Goal: Information Seeking & Learning: Learn about a topic

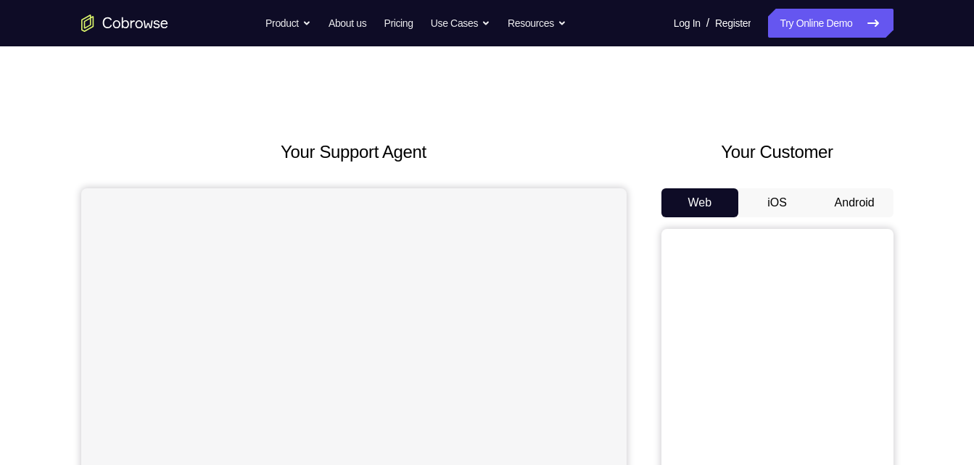
click at [867, 202] on button "Android" at bounding box center [855, 202] width 78 height 29
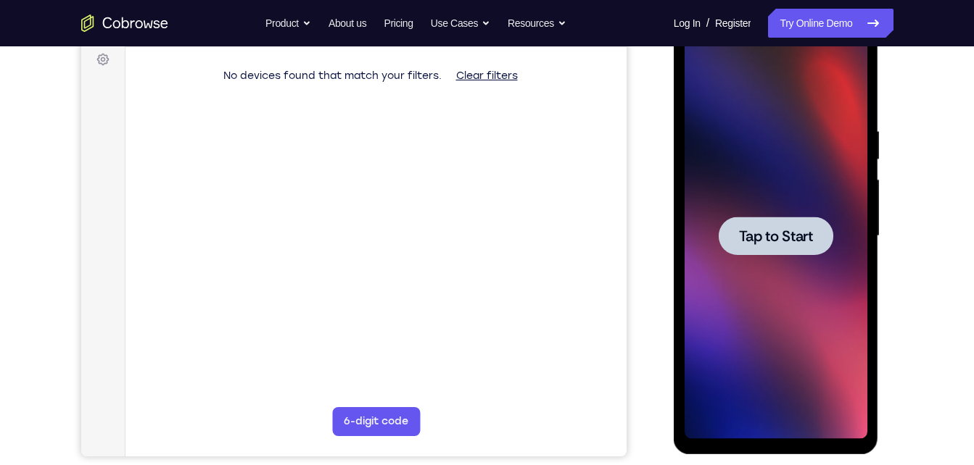
scroll to position [231, 0]
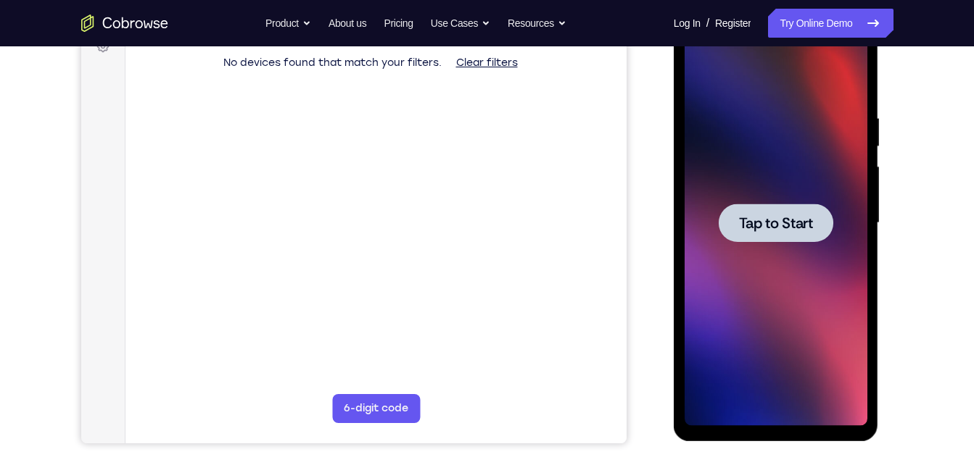
click at [769, 191] on div at bounding box center [775, 223] width 183 height 406
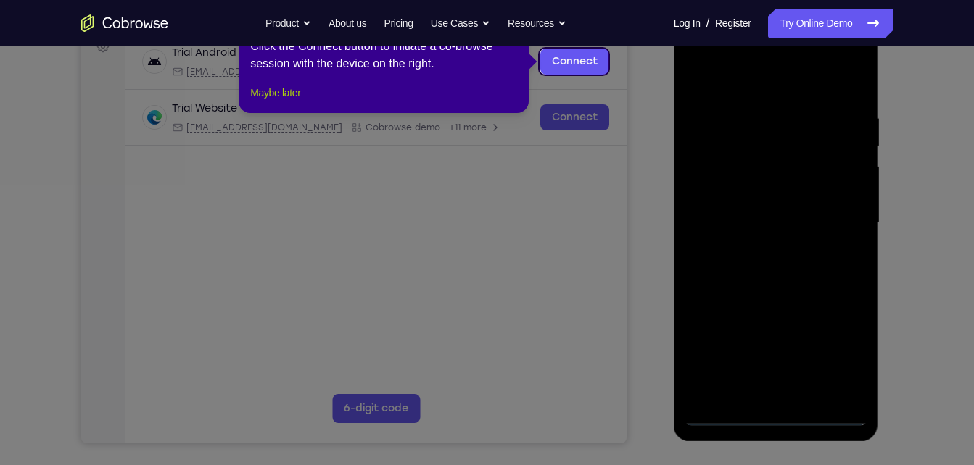
click at [292, 101] on button "Maybe later" at bounding box center [275, 92] width 50 height 17
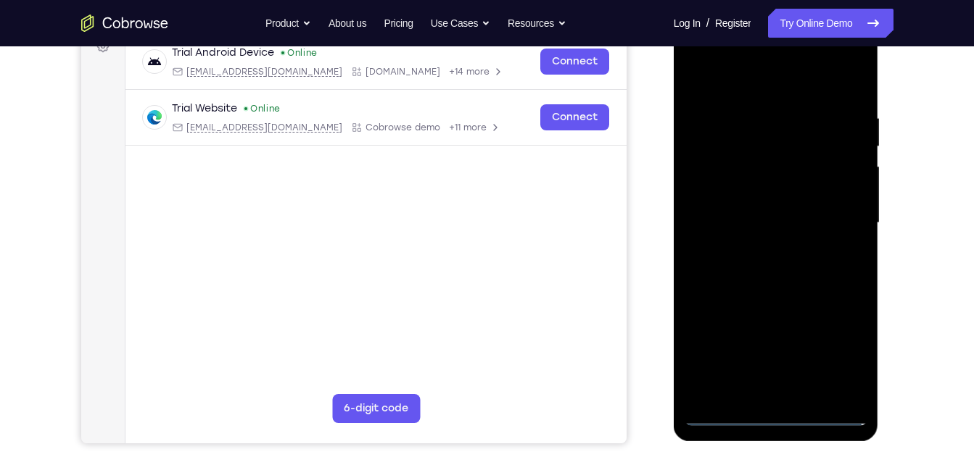
click at [776, 420] on div at bounding box center [775, 223] width 183 height 406
drag, startPoint x: 836, startPoint y: 360, endPoint x: 787, endPoint y: 333, distance: 55.5
click at [787, 333] on div at bounding box center [775, 223] width 183 height 406
click at [837, 347] on div at bounding box center [775, 223] width 183 height 406
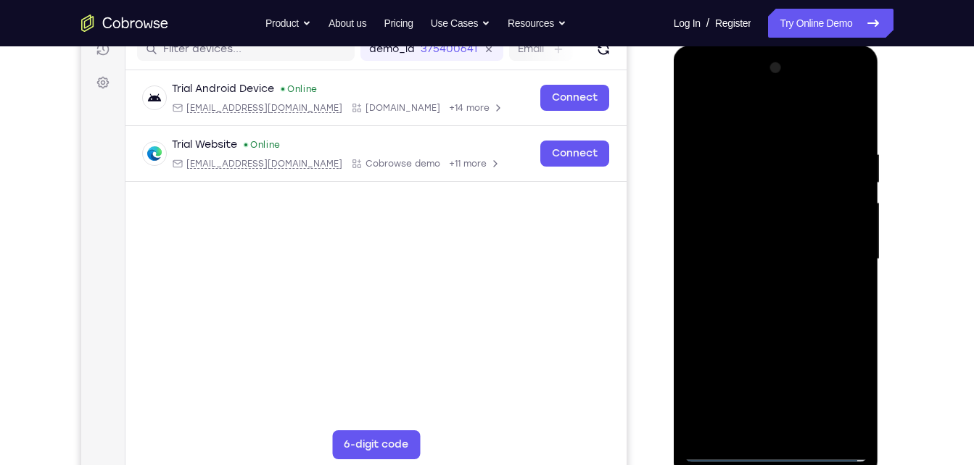
click at [711, 95] on div at bounding box center [775, 260] width 183 height 406
click at [847, 246] on div at bounding box center [775, 260] width 183 height 406
click at [842, 249] on div at bounding box center [775, 260] width 183 height 406
click at [761, 287] on div at bounding box center [775, 260] width 183 height 406
click at [810, 252] on div at bounding box center [775, 260] width 183 height 406
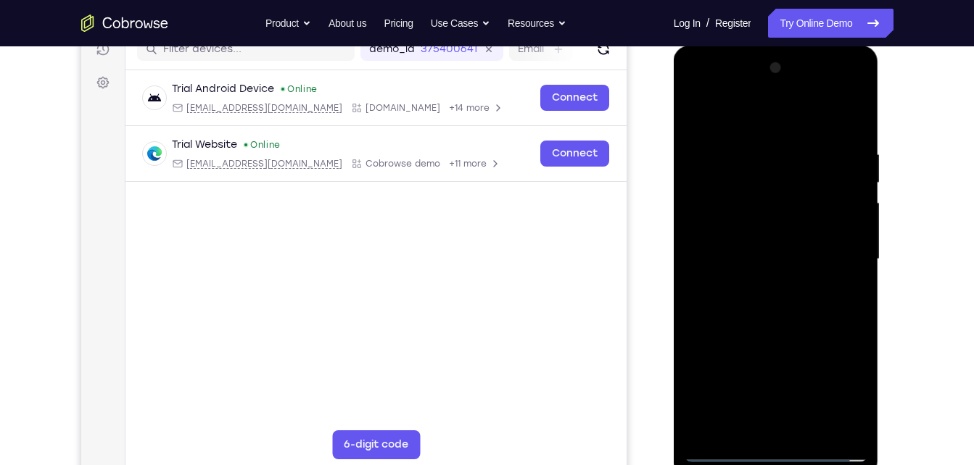
click at [776, 221] on div at bounding box center [775, 260] width 183 height 406
click at [787, 258] on div at bounding box center [775, 260] width 183 height 406
click at [728, 308] on div at bounding box center [775, 260] width 183 height 406
click at [745, 319] on div at bounding box center [775, 260] width 183 height 406
click at [811, 434] on div at bounding box center [775, 260] width 183 height 406
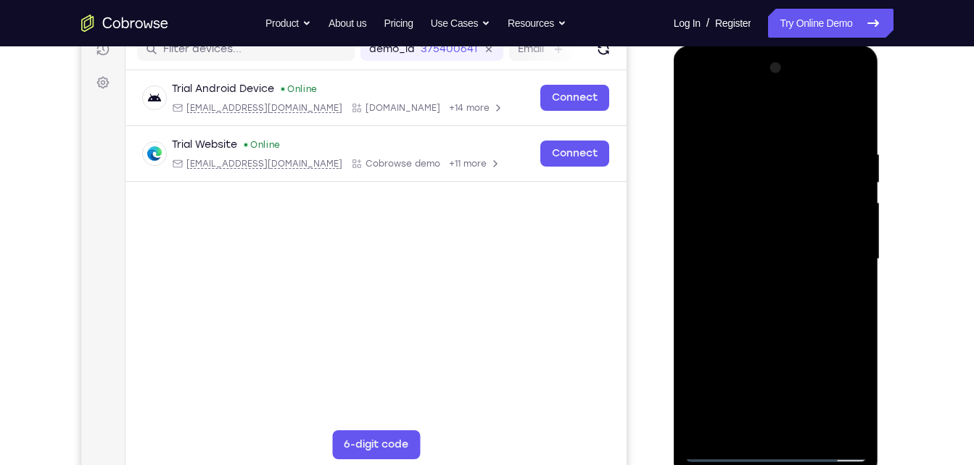
click at [782, 333] on div at bounding box center [775, 260] width 183 height 406
click at [758, 217] on div at bounding box center [775, 260] width 183 height 406
click at [695, 115] on div at bounding box center [775, 260] width 183 height 406
click at [700, 109] on div at bounding box center [775, 260] width 183 height 406
click at [809, 433] on div at bounding box center [775, 260] width 183 height 406
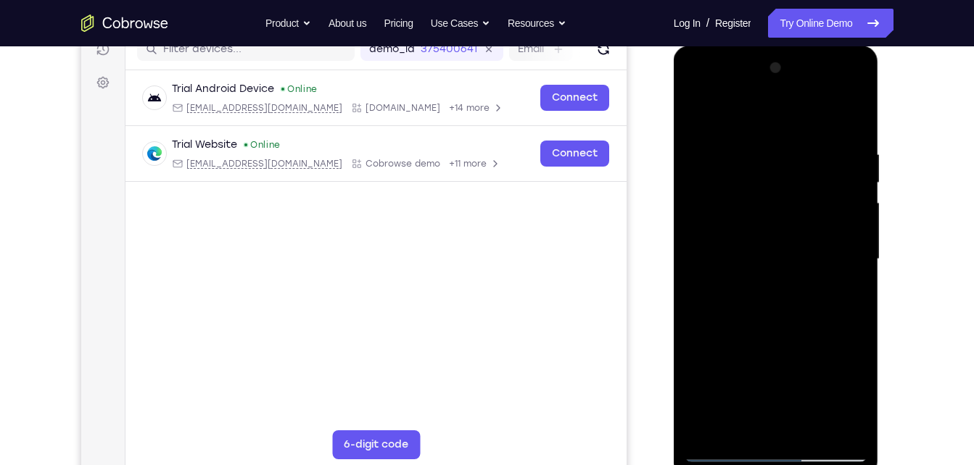
click at [721, 458] on div at bounding box center [775, 260] width 183 height 406
click at [771, 428] on div at bounding box center [775, 260] width 183 height 406
drag, startPoint x: 788, startPoint y: 332, endPoint x: 731, endPoint y: 92, distance: 246.5
click at [731, 92] on div at bounding box center [775, 260] width 183 height 406
click at [740, 431] on div at bounding box center [775, 260] width 183 height 406
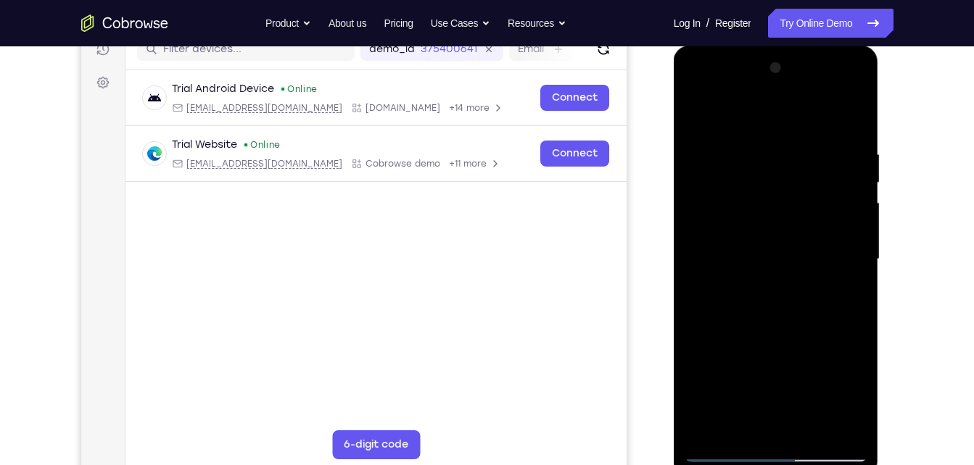
click at [776, 430] on div at bounding box center [775, 260] width 183 height 406
click at [738, 426] on div at bounding box center [775, 260] width 183 height 406
click at [757, 113] on div at bounding box center [775, 260] width 183 height 406
click at [751, 167] on div at bounding box center [775, 260] width 183 height 406
click at [698, 117] on div at bounding box center [775, 260] width 183 height 406
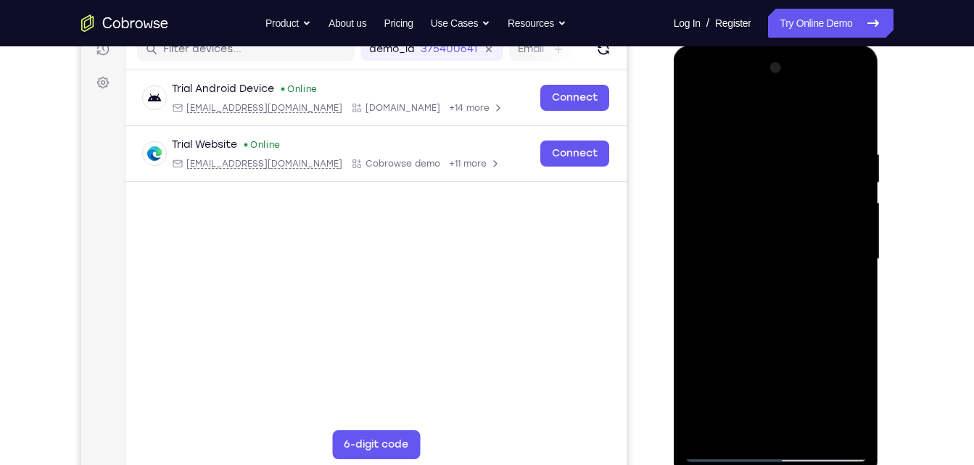
click at [759, 144] on div at bounding box center [775, 260] width 183 height 406
click at [812, 166] on div at bounding box center [775, 260] width 183 height 406
click at [843, 294] on div at bounding box center [775, 260] width 183 height 406
click at [699, 117] on div at bounding box center [775, 260] width 183 height 406
click at [705, 116] on div at bounding box center [775, 260] width 183 height 406
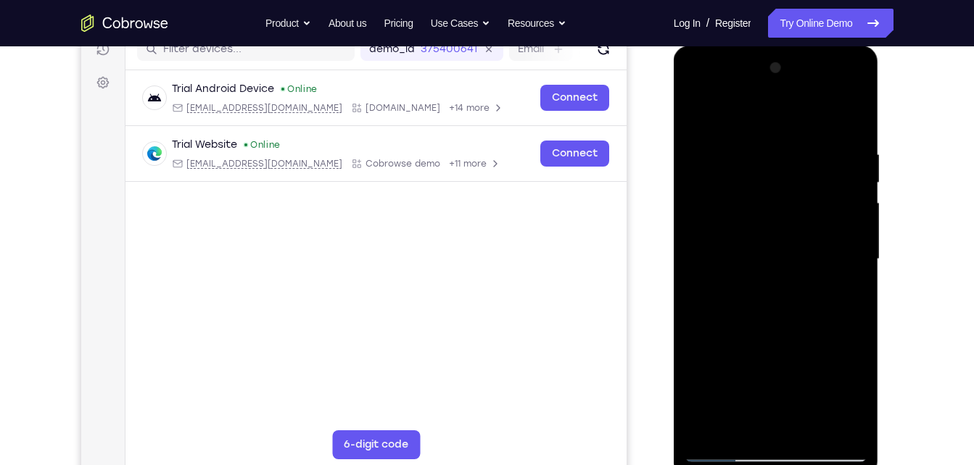
click at [695, 225] on div at bounding box center [775, 260] width 183 height 406
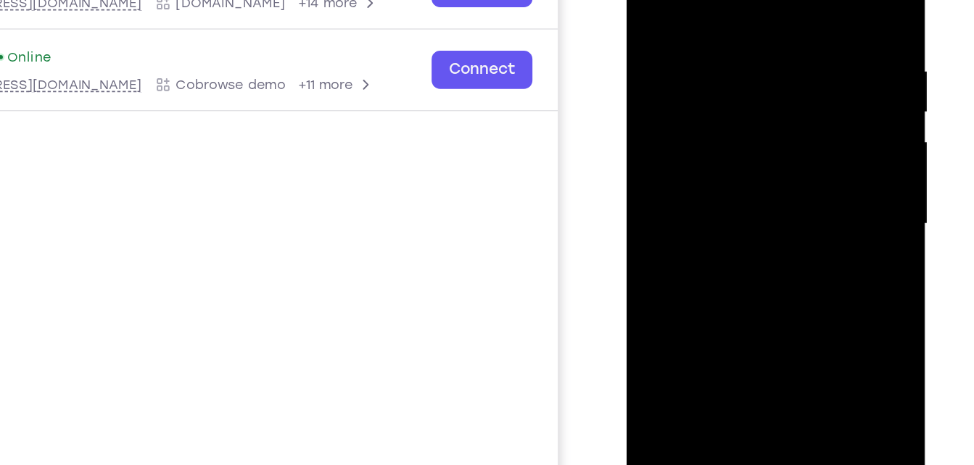
drag, startPoint x: 756, startPoint y: 225, endPoint x: 788, endPoint y: 65, distance: 163.4
click at [788, 65] on div at bounding box center [728, 126] width 183 height 406
drag, startPoint x: 718, startPoint y: 177, endPoint x: 721, endPoint y: -65, distance: 241.4
click at [721, 0] on div at bounding box center [728, 126] width 183 height 406
drag, startPoint x: 722, startPoint y: 162, endPoint x: 726, endPoint y: -62, distance: 224.8
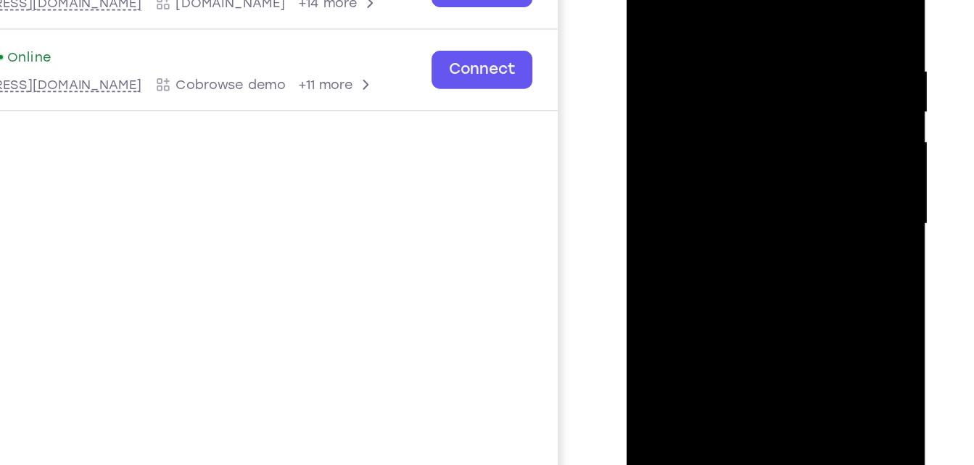
click at [726, 0] on div at bounding box center [728, 126] width 183 height 406
drag, startPoint x: 708, startPoint y: 181, endPoint x: 725, endPoint y: 4, distance: 177.0
click at [725, 4] on div at bounding box center [728, 126] width 183 height 406
drag, startPoint x: 716, startPoint y: 193, endPoint x: 710, endPoint y: -43, distance: 236.4
click at [710, 0] on div at bounding box center [728, 126] width 183 height 406
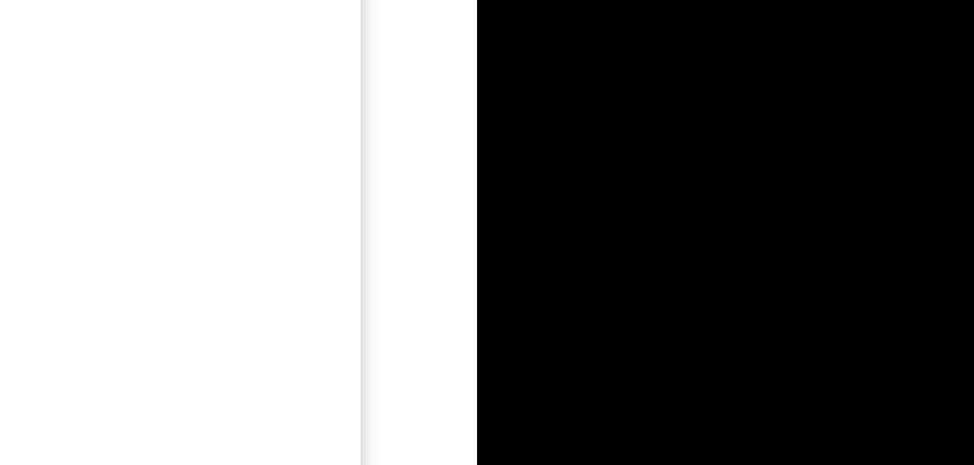
drag, startPoint x: 609, startPoint y: -111, endPoint x: 590, endPoint y: -237, distance: 127.5
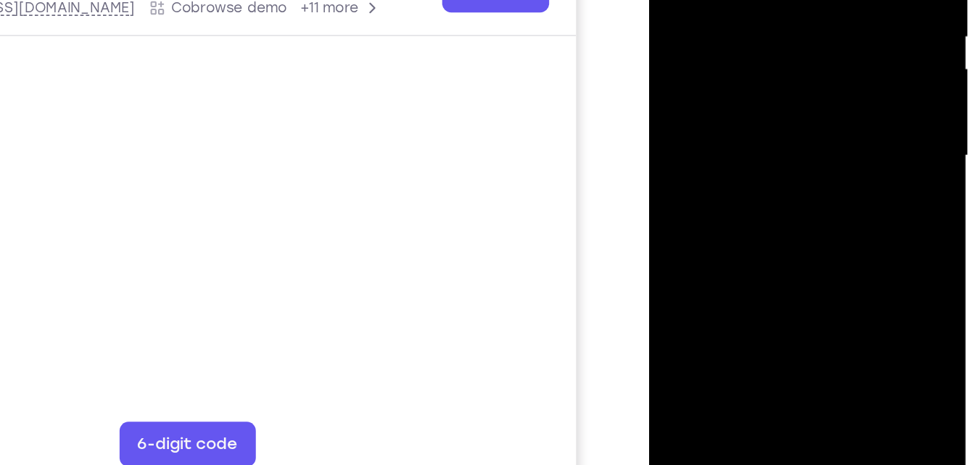
scroll to position [193, 0]
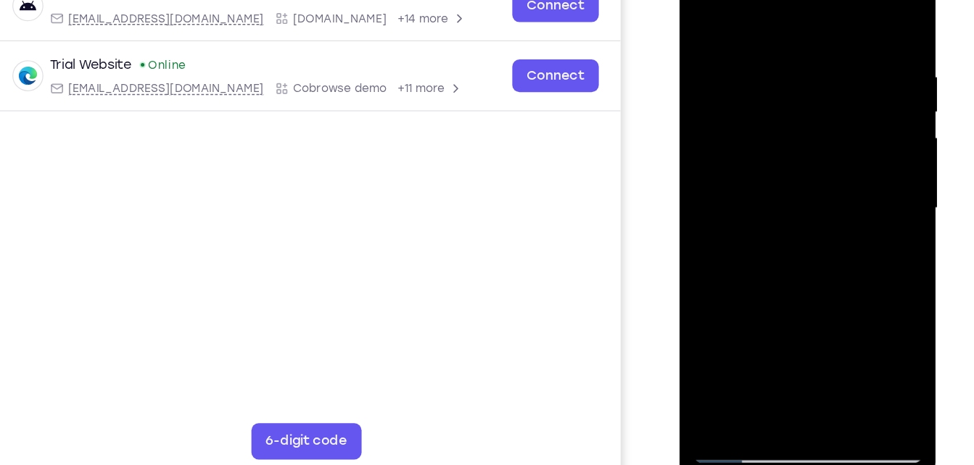
drag, startPoint x: 790, startPoint y: 191, endPoint x: 772, endPoint y: -55, distance: 247.2
click at [772, 0] on div at bounding box center [781, 157] width 205 height 432
drag, startPoint x: 790, startPoint y: 223, endPoint x: 770, endPoint y: -55, distance: 278.4
click at [770, 0] on div at bounding box center [781, 157] width 205 height 432
drag, startPoint x: 794, startPoint y: 199, endPoint x: 767, endPoint y: 387, distance: 189.7
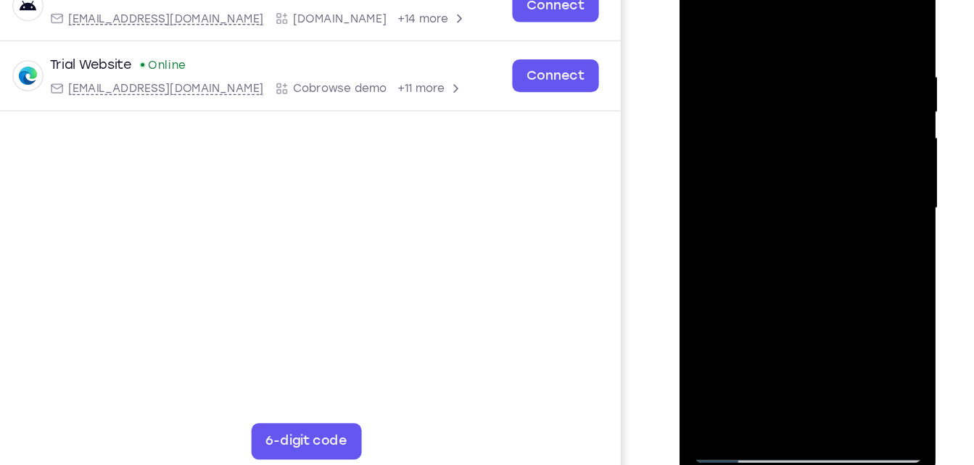
click at [767, 376] on html "Online web based iOS Simulators and Android Emulators. Run iPhone, iPad, Mobile…" at bounding box center [782, 158] width 207 height 435
drag, startPoint x: 801, startPoint y: 113, endPoint x: 763, endPoint y: 302, distance: 192.2
click at [763, 302] on div at bounding box center [781, 154] width 183 height 406
drag, startPoint x: 782, startPoint y: 264, endPoint x: 737, endPoint y: -32, distance: 299.2
click at [737, 0] on div at bounding box center [781, 154] width 183 height 406
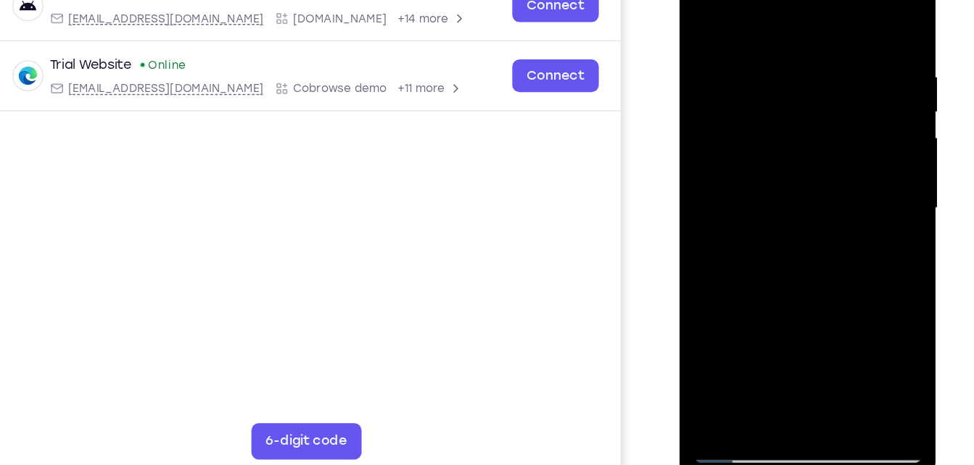
drag, startPoint x: 804, startPoint y: 172, endPoint x: 734, endPoint y: -55, distance: 237.3
click at [734, 0] on div at bounding box center [781, 157] width 205 height 432
drag, startPoint x: 821, startPoint y: 197, endPoint x: 810, endPoint y: -55, distance: 252.5
click at [810, 0] on div at bounding box center [781, 157] width 205 height 432
drag, startPoint x: 800, startPoint y: 200, endPoint x: 802, endPoint y: 172, distance: 28.3
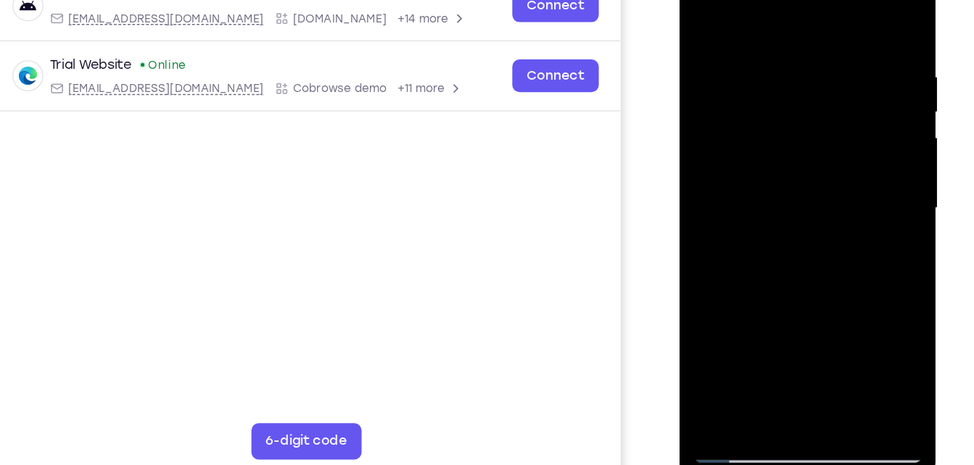
click at [802, 172] on div at bounding box center [781, 154] width 183 height 406
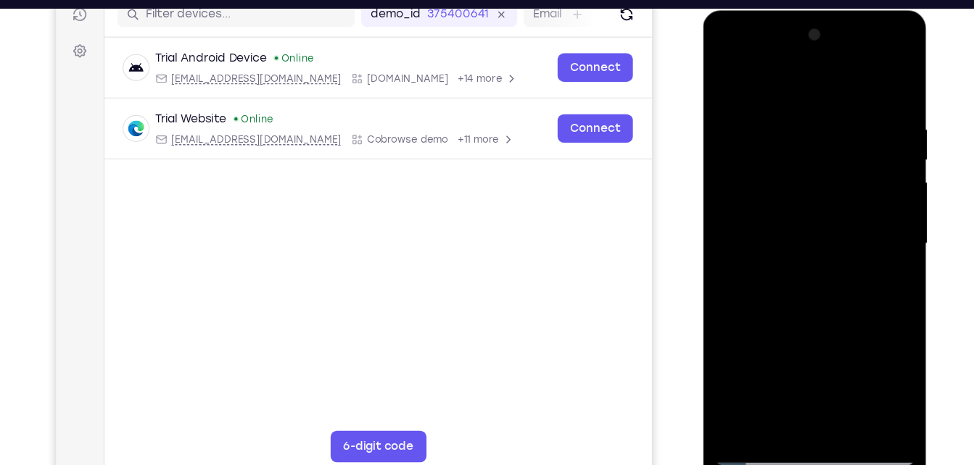
scroll to position [191, 0]
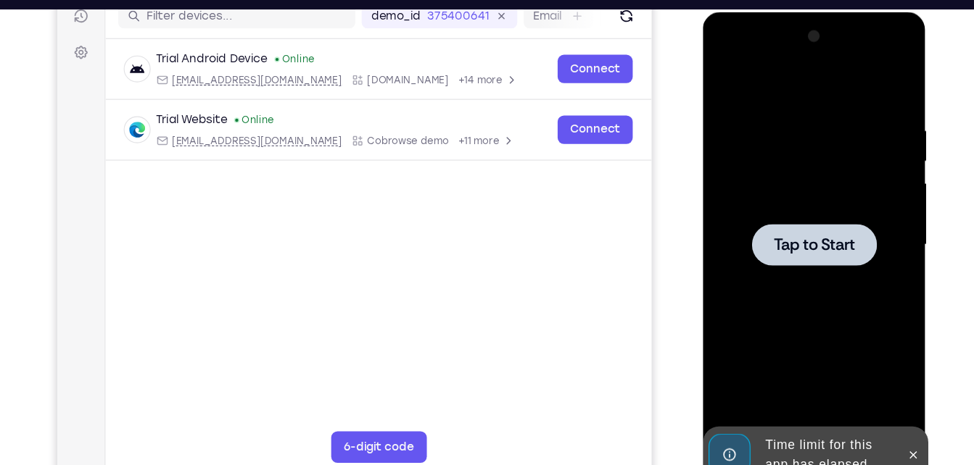
drag, startPoint x: 830, startPoint y: 263, endPoint x: 762, endPoint y: -49, distance: 319.1
click at [762, 12] on html "Online web based iOS Simulators and Android Emulators. Run iPhone, iPad, Mobile…" at bounding box center [805, 229] width 207 height 435
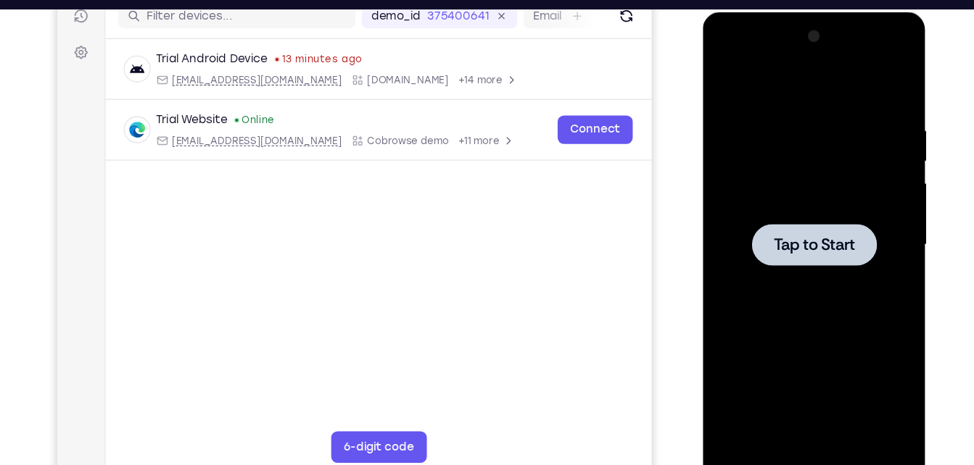
click at [744, 178] on div at bounding box center [804, 225] width 183 height 406
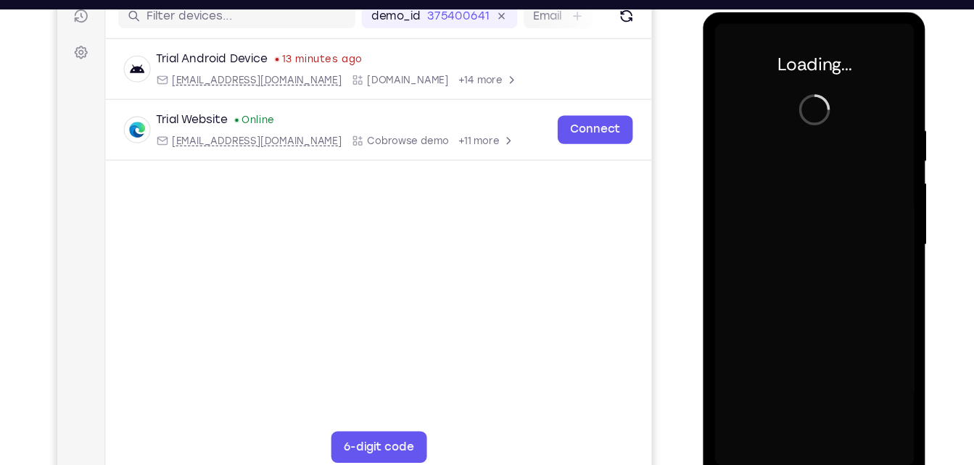
scroll to position [212, 0]
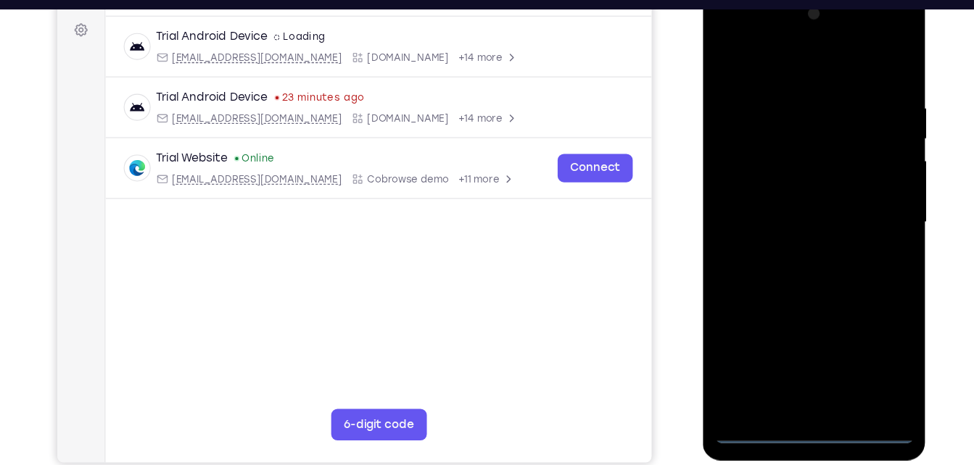
click at [799, 396] on div at bounding box center [804, 204] width 183 height 406
click at [859, 332] on div at bounding box center [804, 204] width 183 height 406
click at [751, 28] on div at bounding box center [804, 204] width 183 height 406
click at [746, 36] on div at bounding box center [804, 204] width 183 height 406
click at [881, 204] on div at bounding box center [804, 204] width 183 height 406
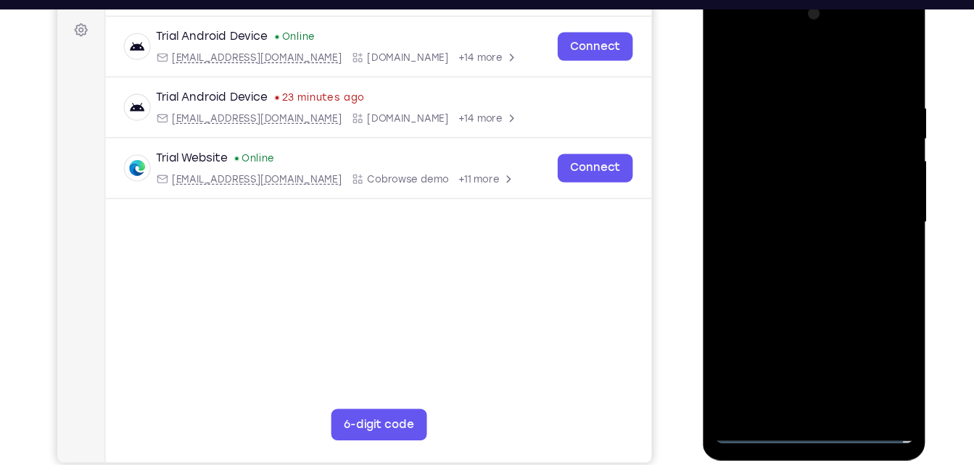
click at [792, 231] on div at bounding box center [804, 204] width 183 height 406
click at [790, 173] on div at bounding box center [804, 204] width 183 height 406
click at [776, 194] on div at bounding box center [804, 204] width 183 height 406
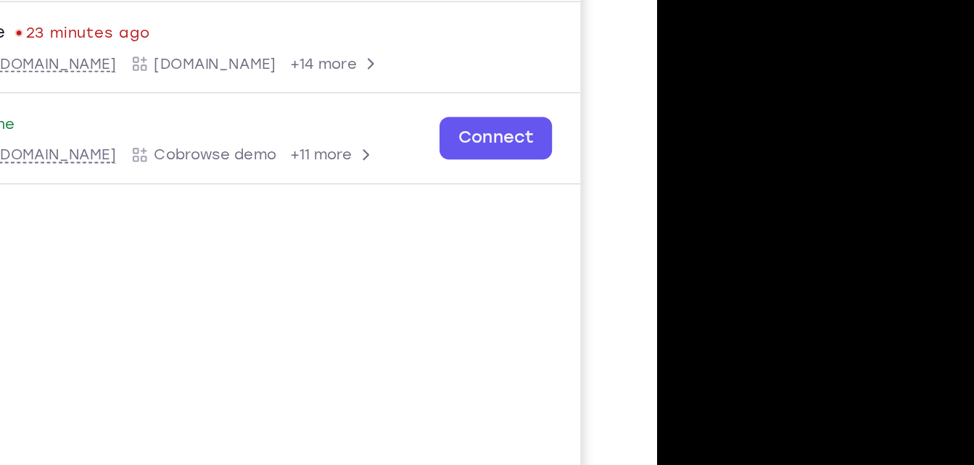
click at [727, 108] on div at bounding box center [759, 85] width 183 height 406
click at [741, 55] on div at bounding box center [759, 85] width 183 height 406
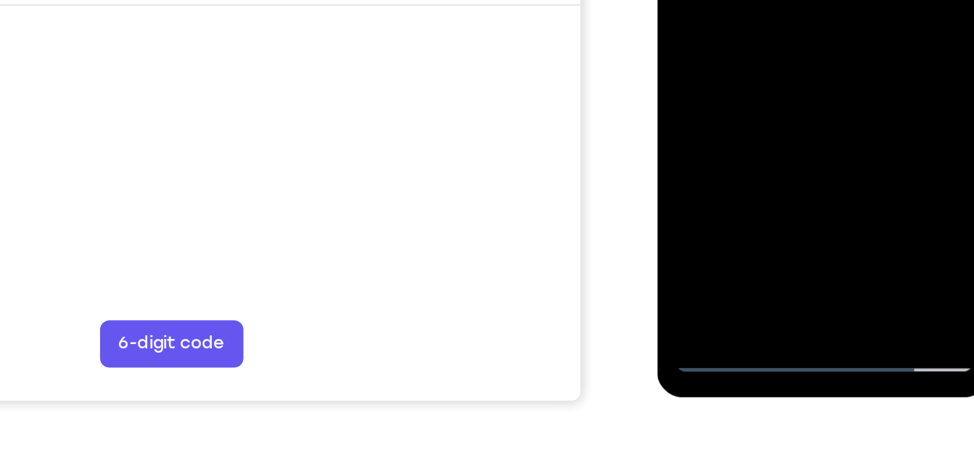
scroll to position [283, 0]
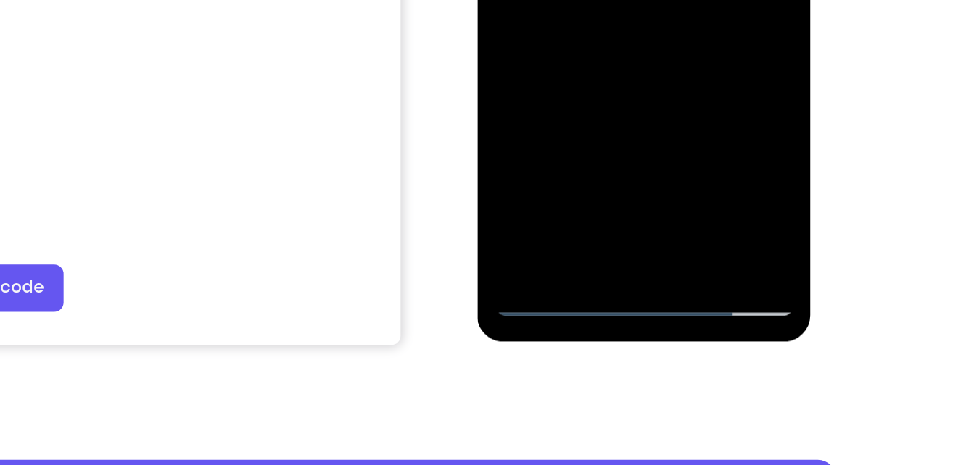
scroll to position [281, 0]
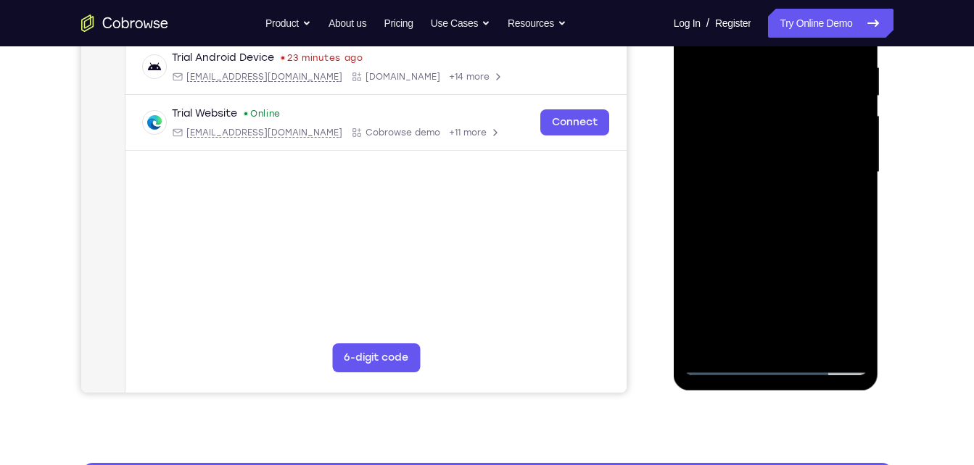
click at [807, 339] on div at bounding box center [775, 173] width 183 height 406
click at [792, 241] on div at bounding box center [775, 173] width 183 height 406
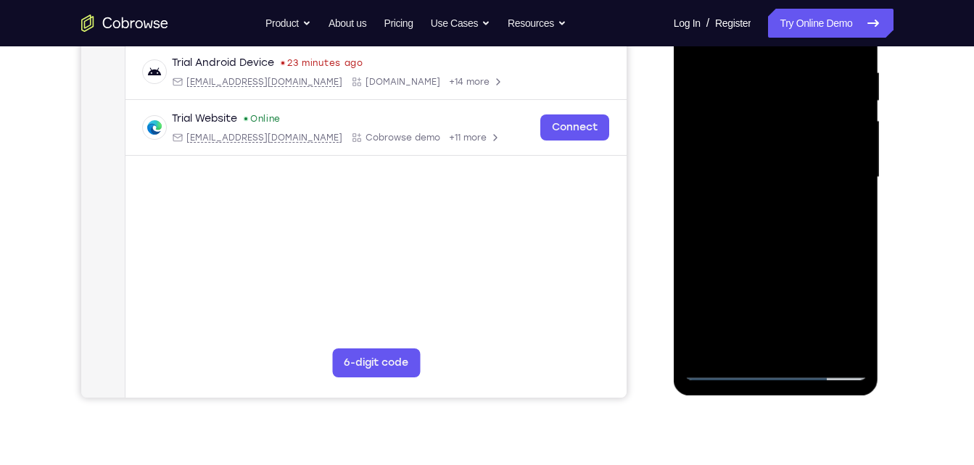
click at [797, 202] on div at bounding box center [775, 178] width 183 height 406
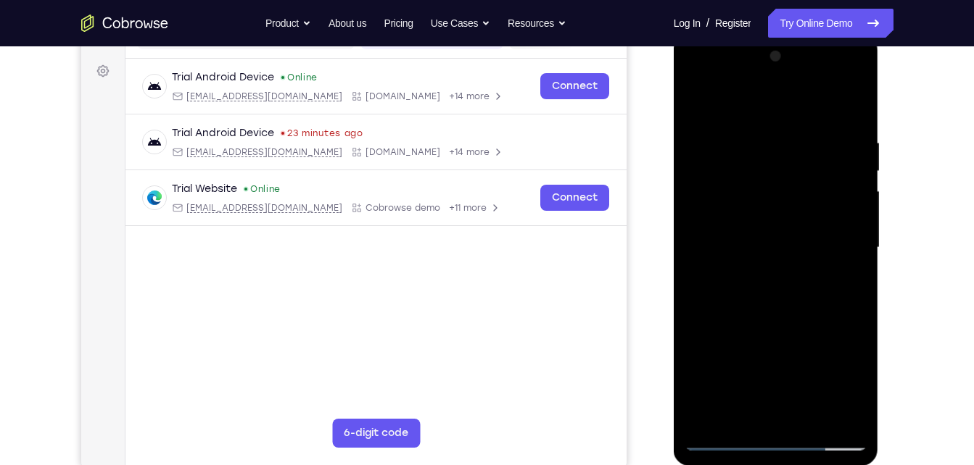
scroll to position [205, 0]
click at [702, 104] on div at bounding box center [775, 249] width 183 height 406
click at [803, 136] on div at bounding box center [775, 249] width 183 height 406
click at [848, 107] on div at bounding box center [775, 249] width 183 height 406
click at [760, 128] on div at bounding box center [775, 249] width 183 height 406
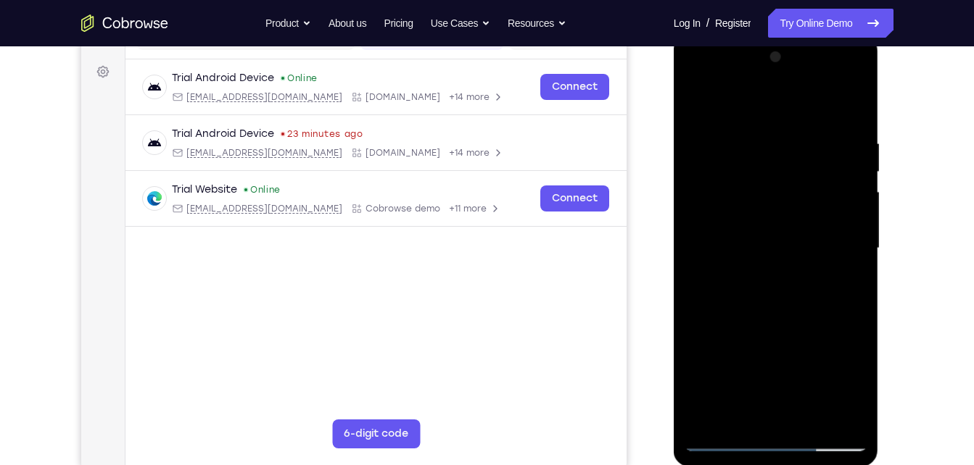
click at [847, 107] on div at bounding box center [775, 249] width 183 height 406
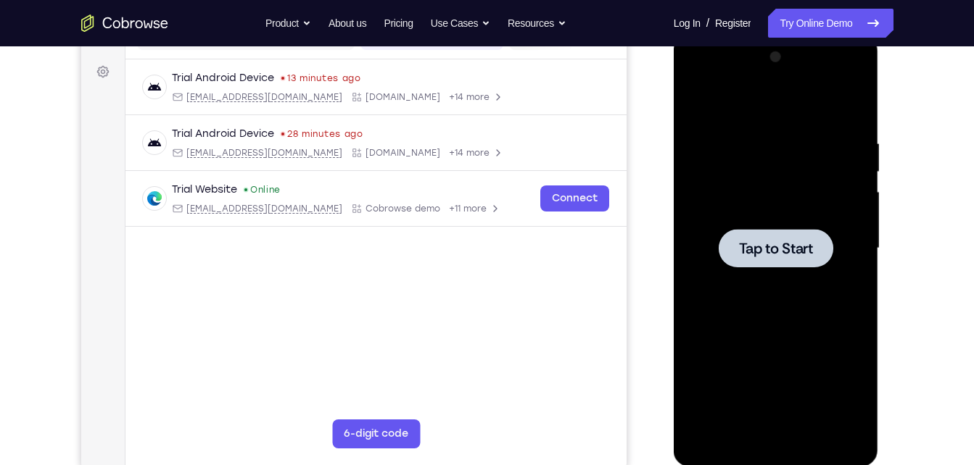
click at [754, 202] on div at bounding box center [775, 249] width 183 height 406
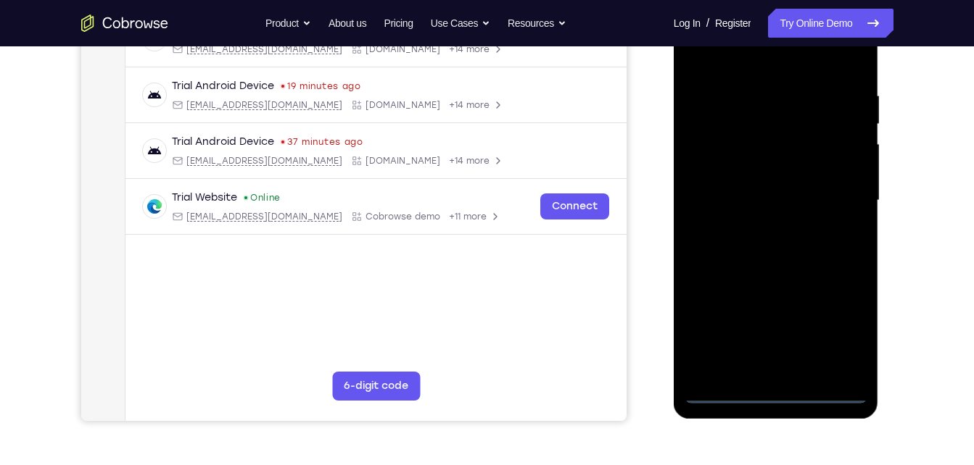
scroll to position [255, 0]
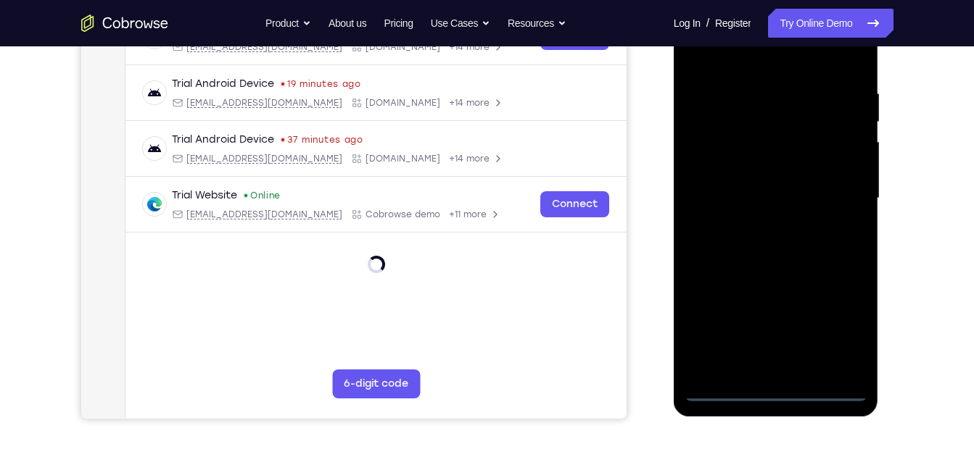
click at [771, 386] on div at bounding box center [775, 199] width 183 height 406
click at [839, 332] on div at bounding box center [775, 199] width 183 height 406
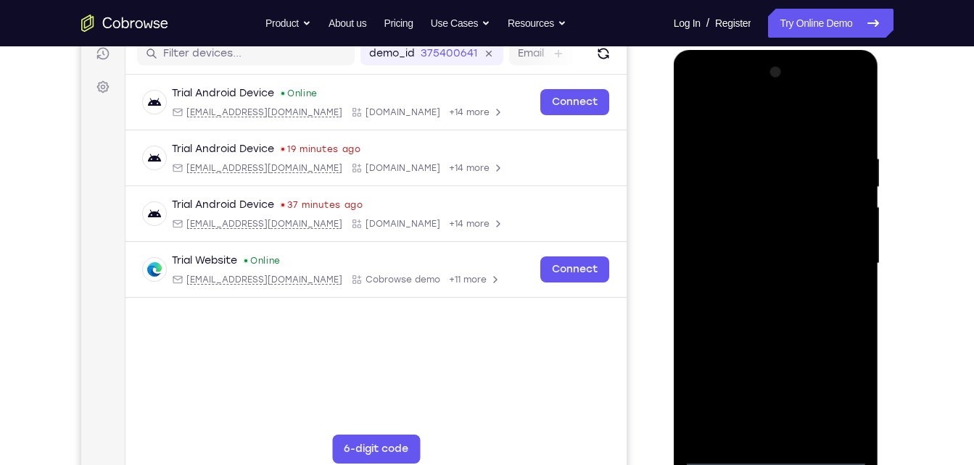
scroll to position [202, 0]
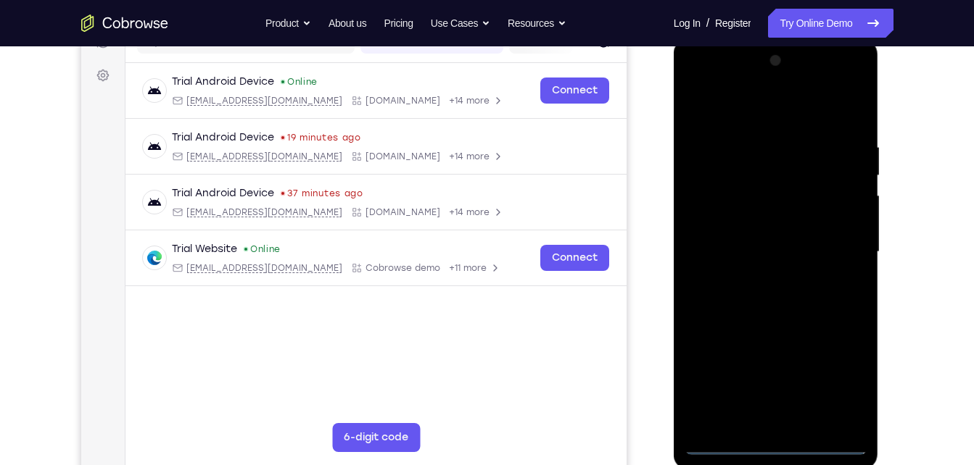
click at [720, 87] on div at bounding box center [775, 252] width 183 height 406
click at [837, 239] on div at bounding box center [775, 252] width 183 height 406
click at [782, 422] on div at bounding box center [775, 252] width 183 height 406
click at [772, 243] on div at bounding box center [775, 252] width 183 height 406
click at [773, 229] on div at bounding box center [775, 252] width 183 height 406
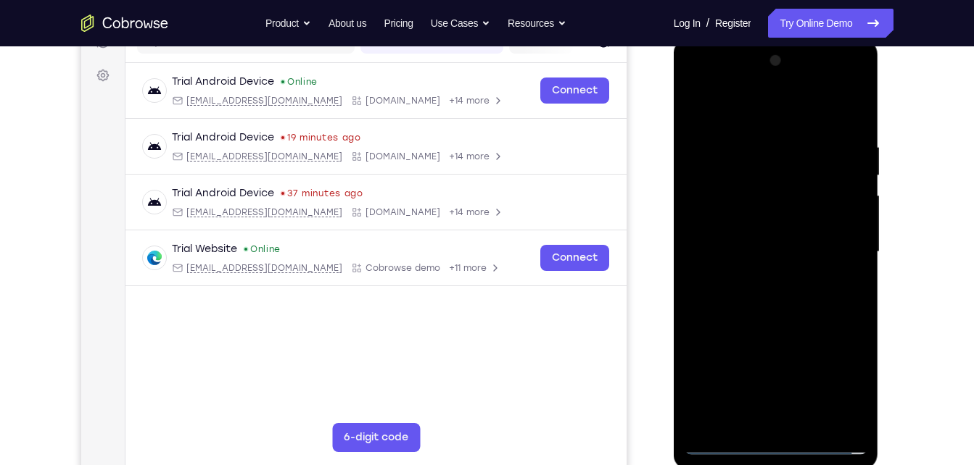
click at [766, 244] on div at bounding box center [775, 252] width 183 height 406
click at [746, 299] on div at bounding box center [775, 252] width 183 height 406
click at [776, 287] on div at bounding box center [775, 252] width 183 height 406
click at [768, 317] on div at bounding box center [775, 252] width 183 height 406
click at [742, 426] on div at bounding box center [775, 252] width 183 height 406
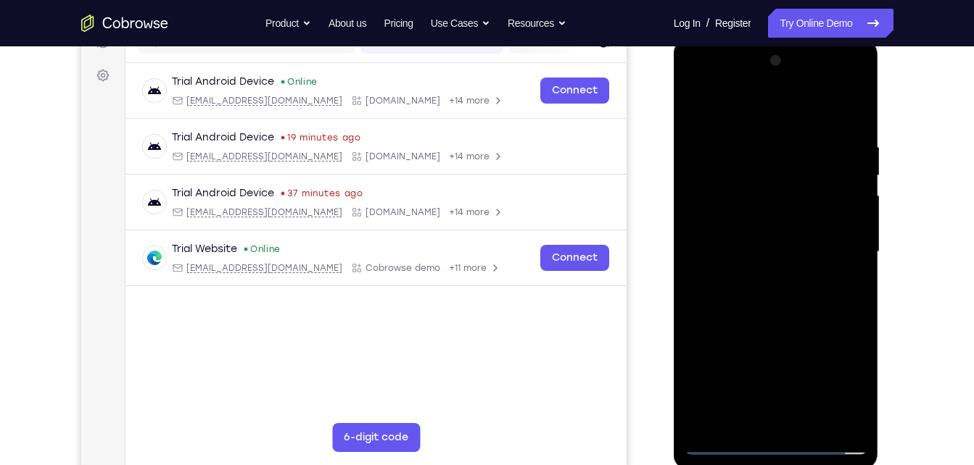
click at [796, 103] on div at bounding box center [775, 252] width 183 height 406
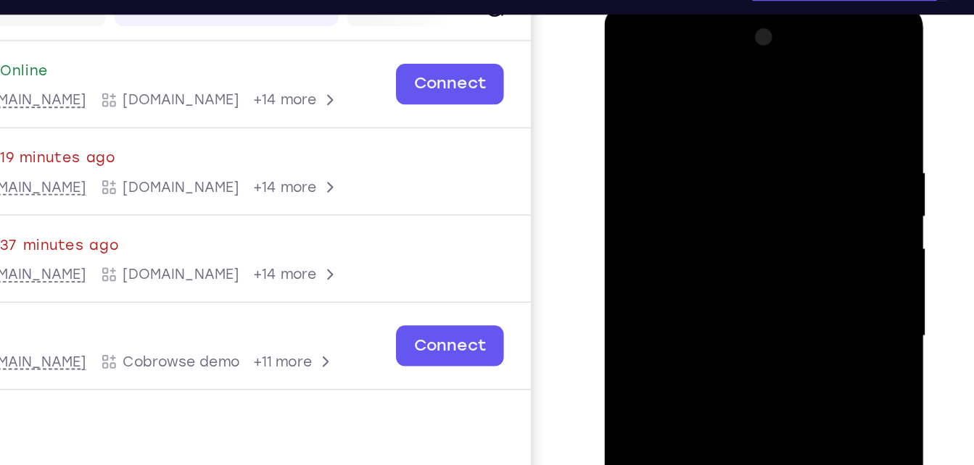
click at [650, 223] on div at bounding box center [706, 216] width 183 height 406
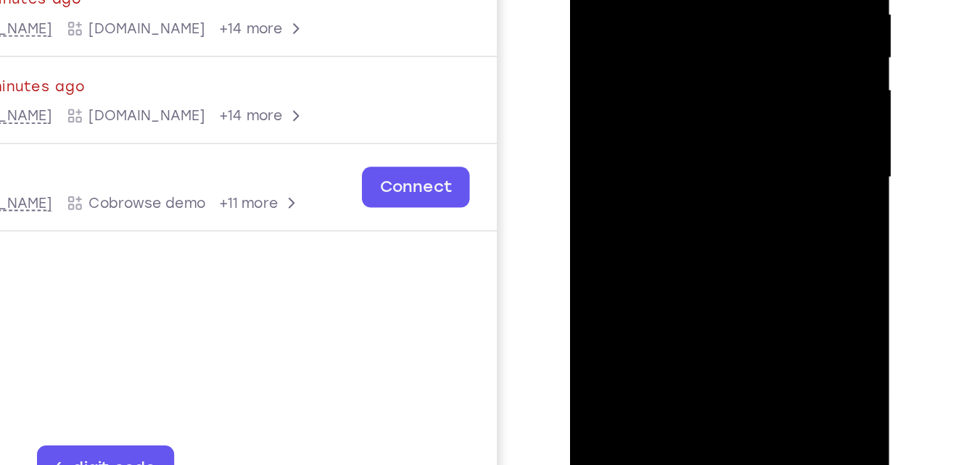
click at [697, 45] on div at bounding box center [672, 58] width 183 height 406
click at [738, 107] on div at bounding box center [672, 58] width 183 height 406
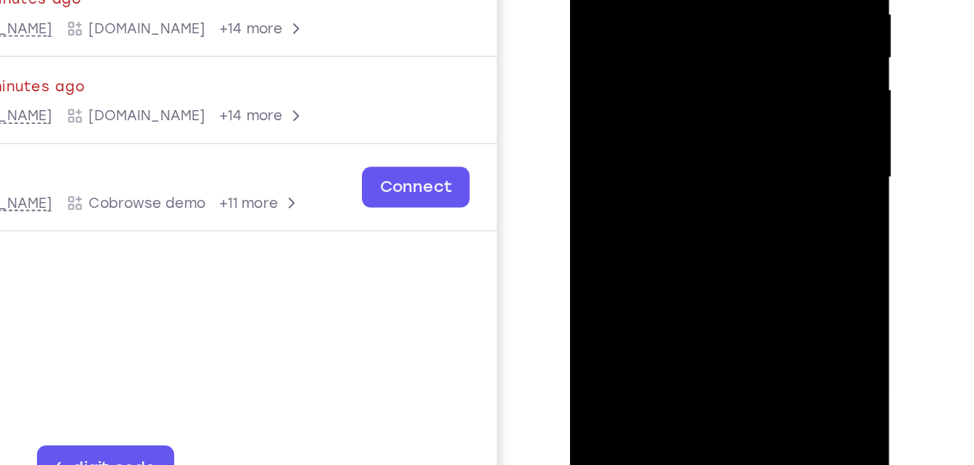
click at [738, 107] on div at bounding box center [672, 58] width 183 height 406
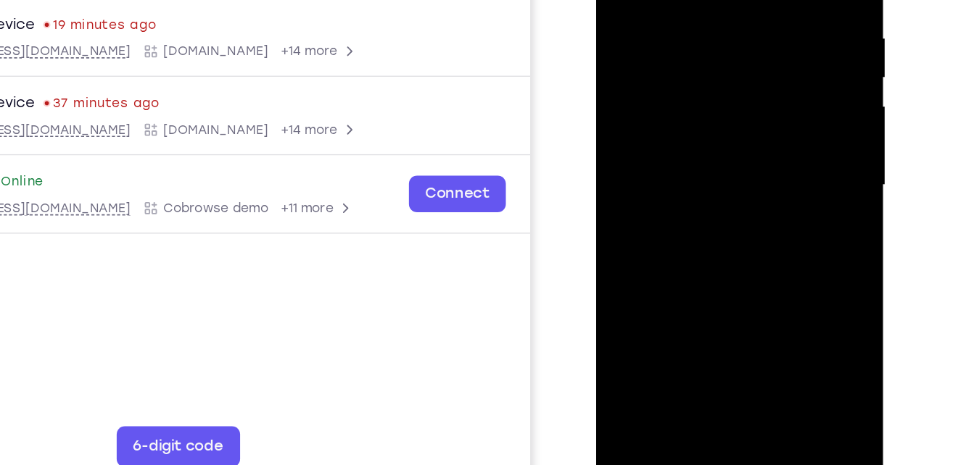
scroll to position [201, 0]
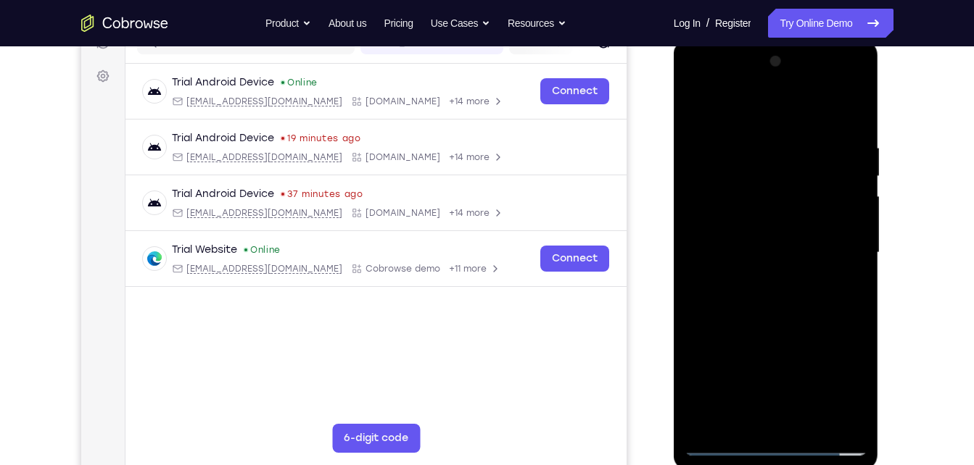
click at [834, 255] on div at bounding box center [775, 253] width 183 height 406
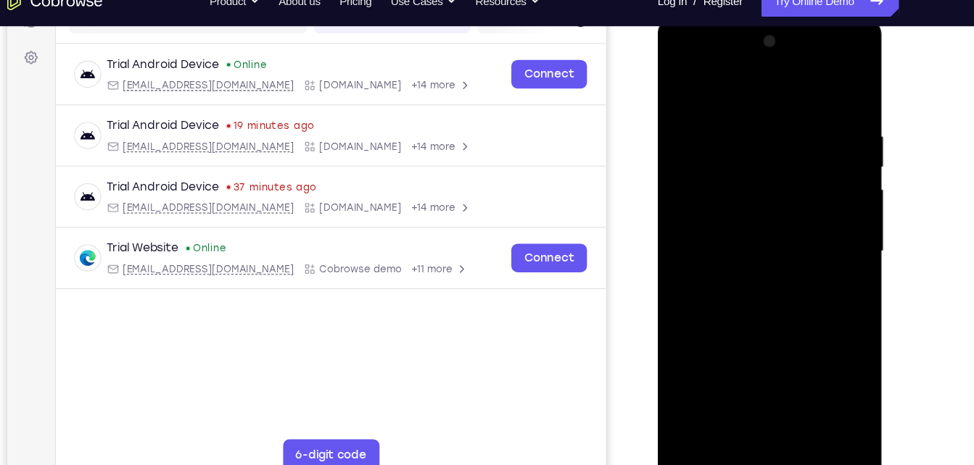
click at [817, 233] on div at bounding box center [759, 231] width 183 height 406
drag, startPoint x: 678, startPoint y: 196, endPoint x: 791, endPoint y: 155, distance: 120.2
click at [791, 155] on div at bounding box center [759, 231] width 183 height 406
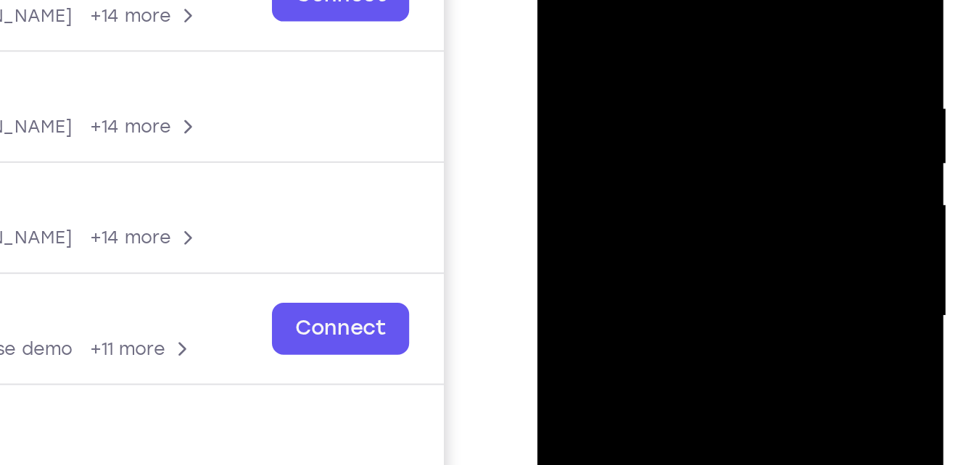
click at [623, 41] on div at bounding box center [638, 106] width 183 height 406
drag, startPoint x: 623, startPoint y: 41, endPoint x: 526, endPoint y: 49, distance: 98.1
click at [536, 49] on html "Online web based iOS Simulators and Android Emulators. Run iPhone, iPad, Mobile…" at bounding box center [639, 109] width 207 height 435
click at [550, 47] on div at bounding box center [638, 106] width 183 height 406
click at [725, 30] on div at bounding box center [638, 106] width 183 height 406
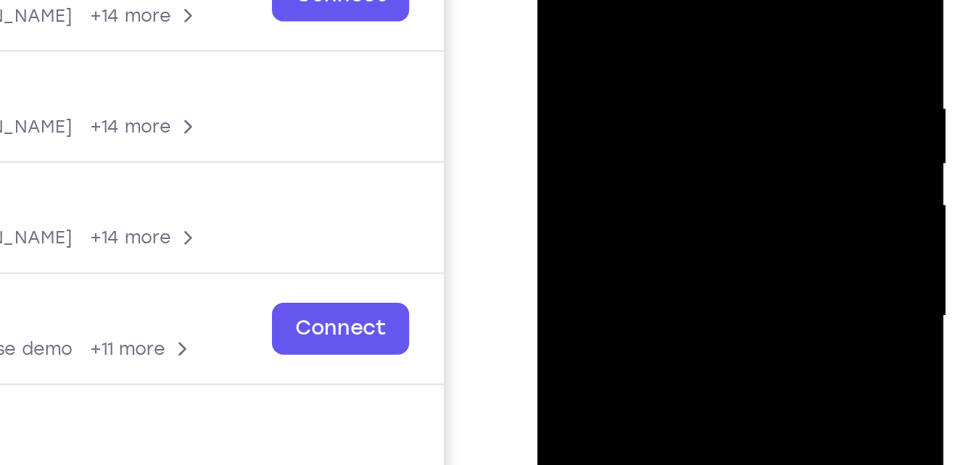
click at [565, 38] on div at bounding box center [638, 106] width 183 height 406
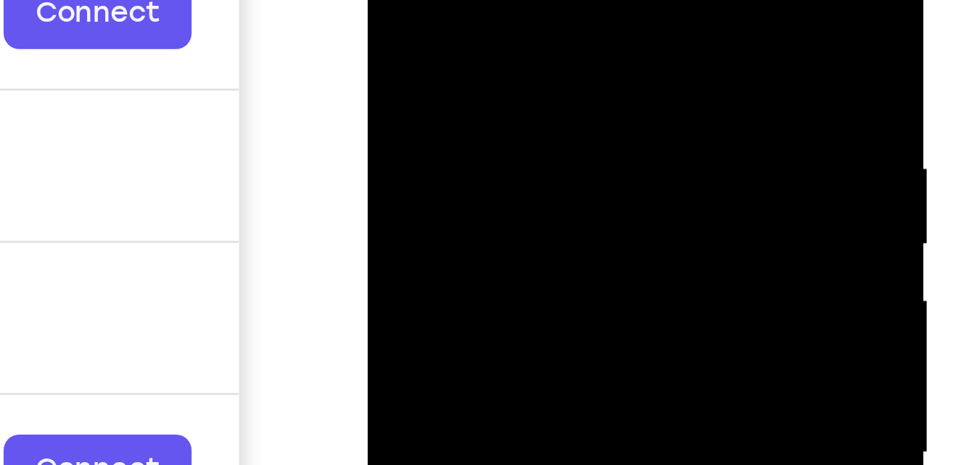
click at [552, 0] on div at bounding box center [469, 86] width 183 height 406
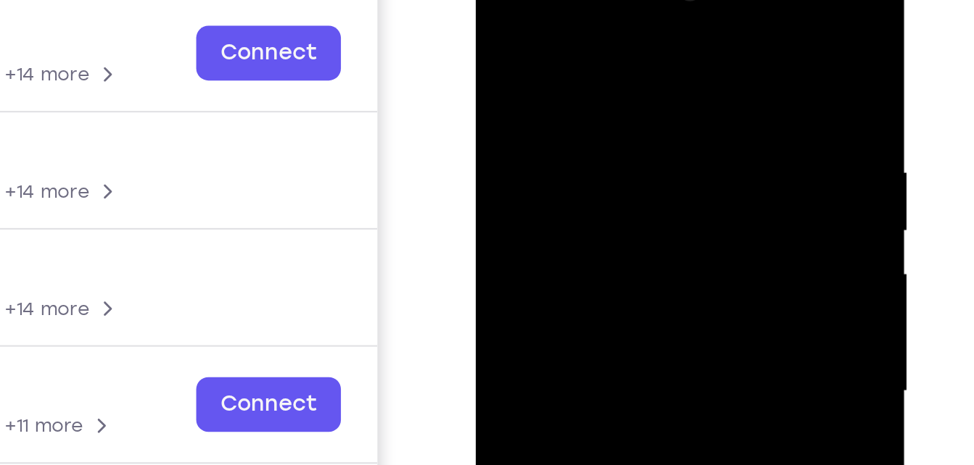
click at [657, 26] on div at bounding box center [578, 158] width 183 height 406
click at [657, 0] on div at bounding box center [578, 158] width 183 height 406
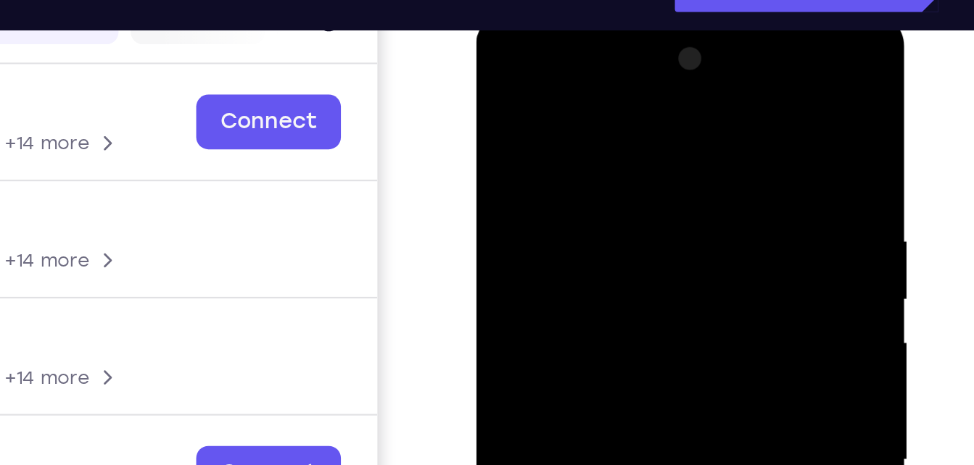
click at [658, 107] on div at bounding box center [578, 225] width 183 height 406
click at [658, 34] on div at bounding box center [578, 225] width 183 height 406
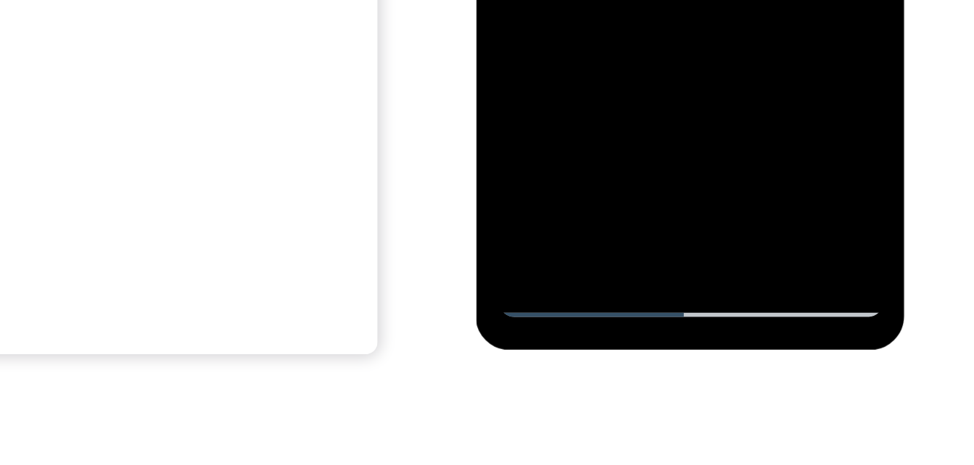
scroll to position [266, 0]
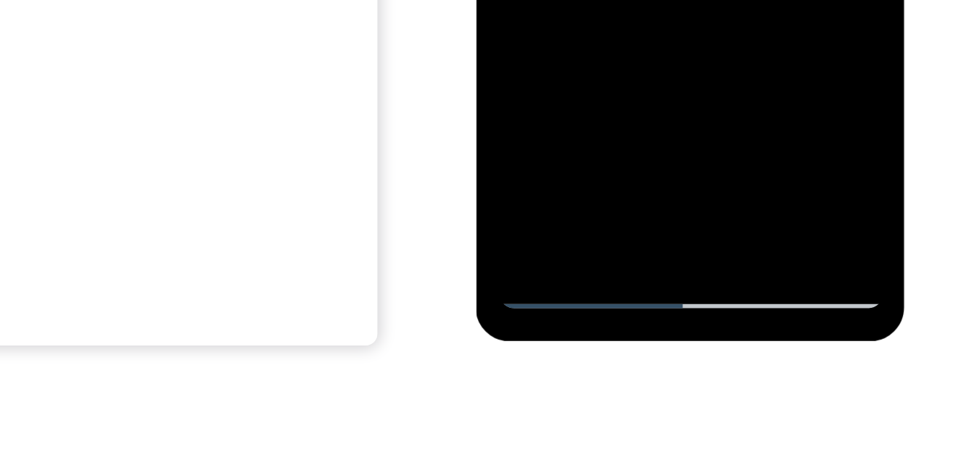
drag, startPoint x: 550, startPoint y: -231, endPoint x: 560, endPoint y: -300, distance: 70.3
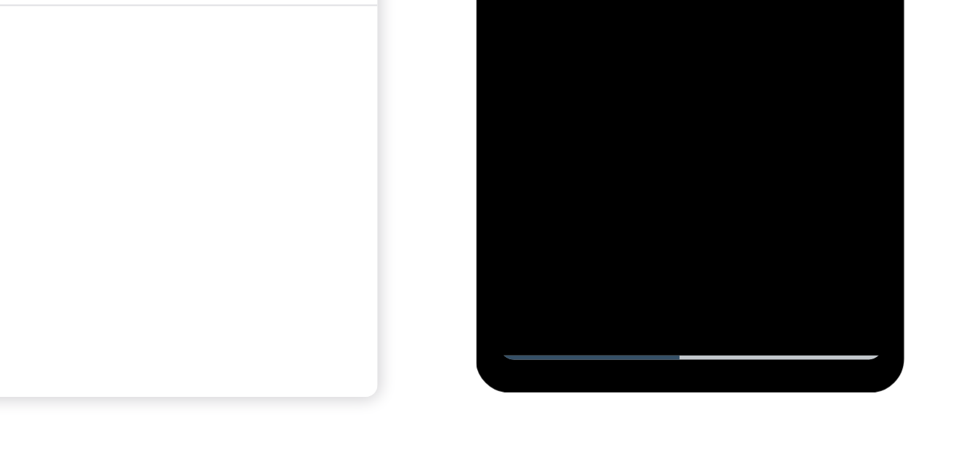
drag, startPoint x: 550, startPoint y: -198, endPoint x: 566, endPoint y: -294, distance: 97.0
drag, startPoint x: 556, startPoint y: -196, endPoint x: 589, endPoint y: -262, distance: 74.6
drag, startPoint x: 571, startPoint y: -198, endPoint x: 610, endPoint y: -286, distance: 96.4
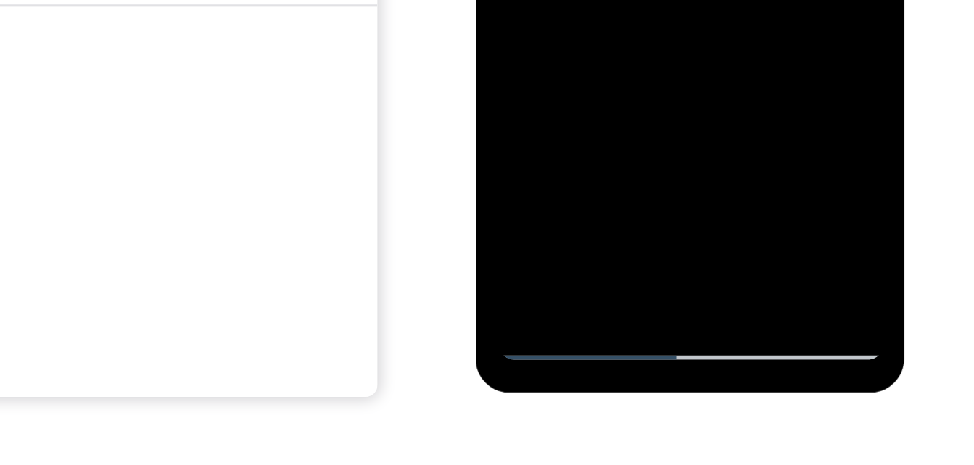
drag, startPoint x: 599, startPoint y: -230, endPoint x: 655, endPoint y: -295, distance: 86.3
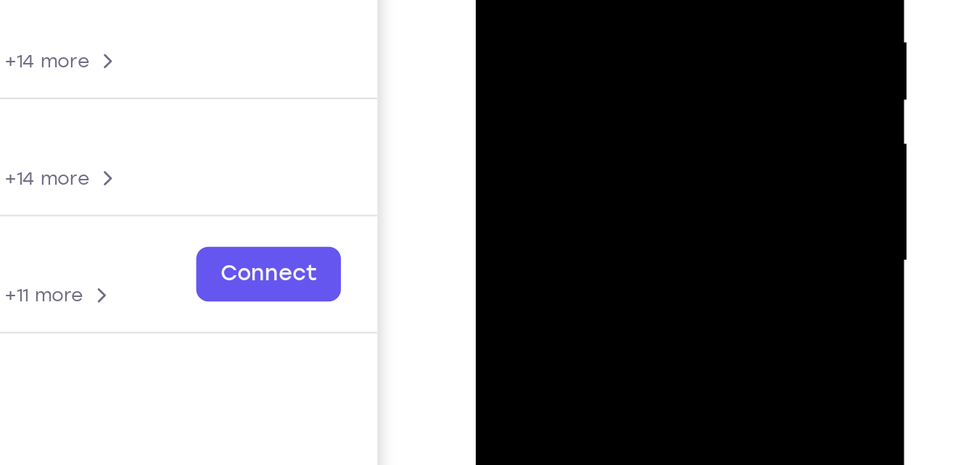
click at [665, 0] on div at bounding box center [578, 27] width 183 height 406
click at [656, 0] on div at bounding box center [578, 27] width 183 height 406
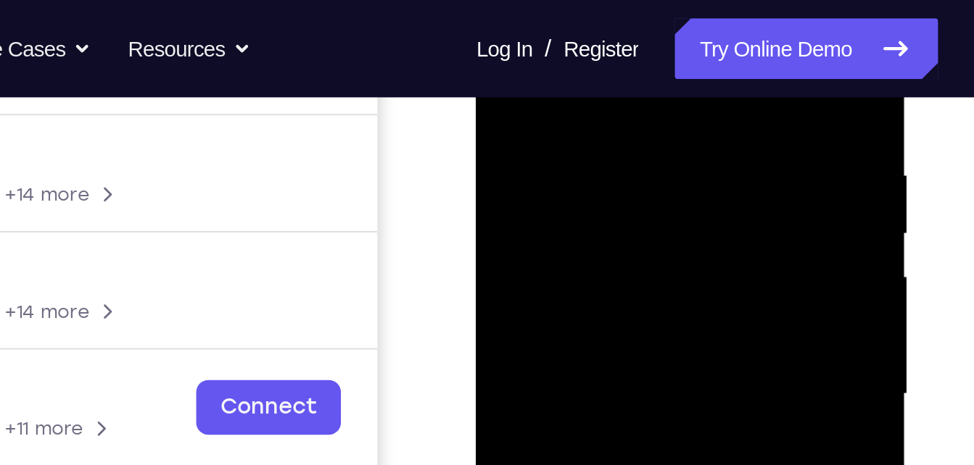
scroll to position [263, 0]
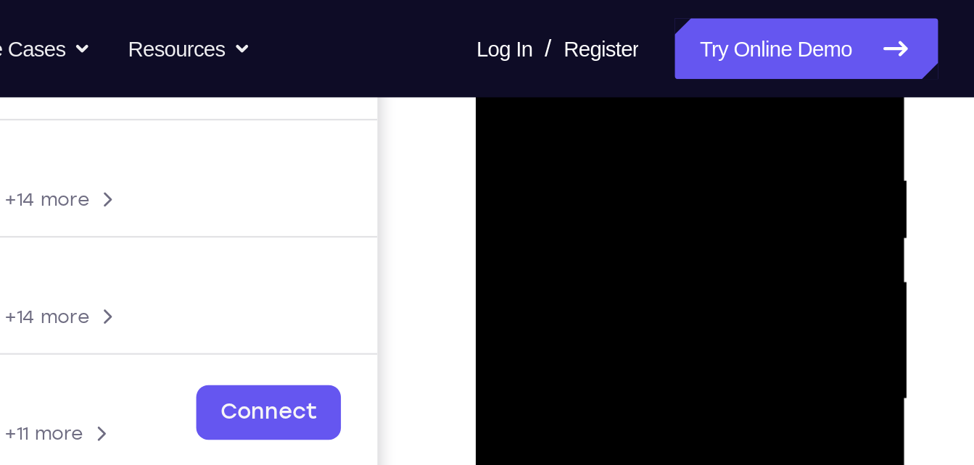
click at [665, 83] on div at bounding box center [578, 165] width 183 height 406
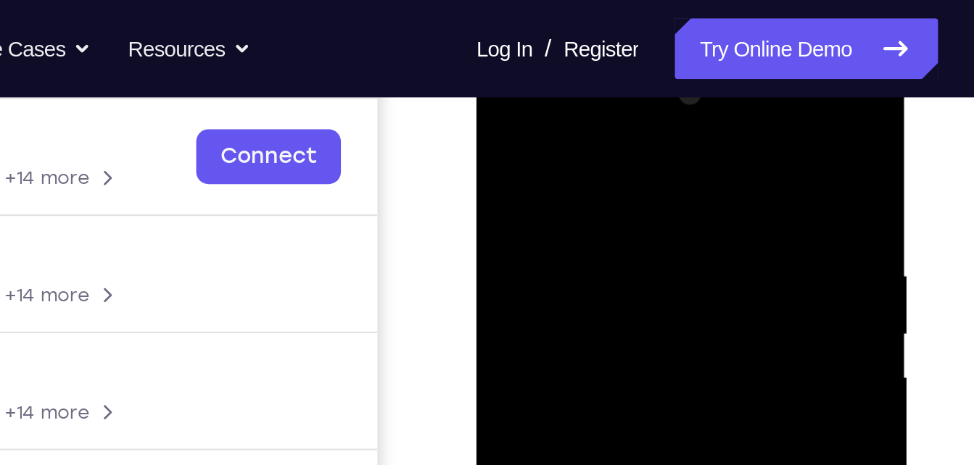
scroll to position [216, 0]
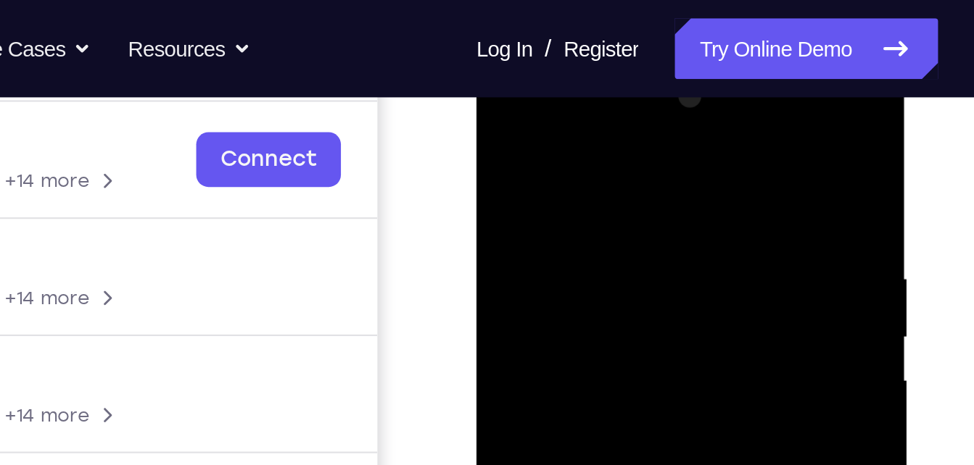
click at [502, 115] on div at bounding box center [578, 264] width 183 height 406
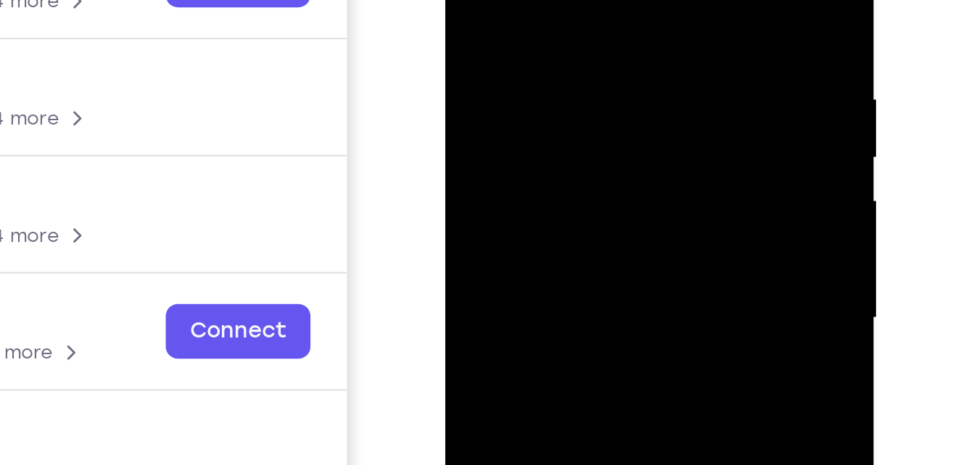
drag, startPoint x: 546, startPoint y: -20, endPoint x: 561, endPoint y: -18, distance: 15.4
click at [561, 0] on div at bounding box center [548, 85] width 183 height 406
drag, startPoint x: 551, startPoint y: 87, endPoint x: 566, endPoint y: -47, distance: 135.0
click at [566, 0] on div at bounding box center [548, 85] width 183 height 406
drag, startPoint x: 568, startPoint y: 51, endPoint x: 566, endPoint y: -94, distance: 145.0
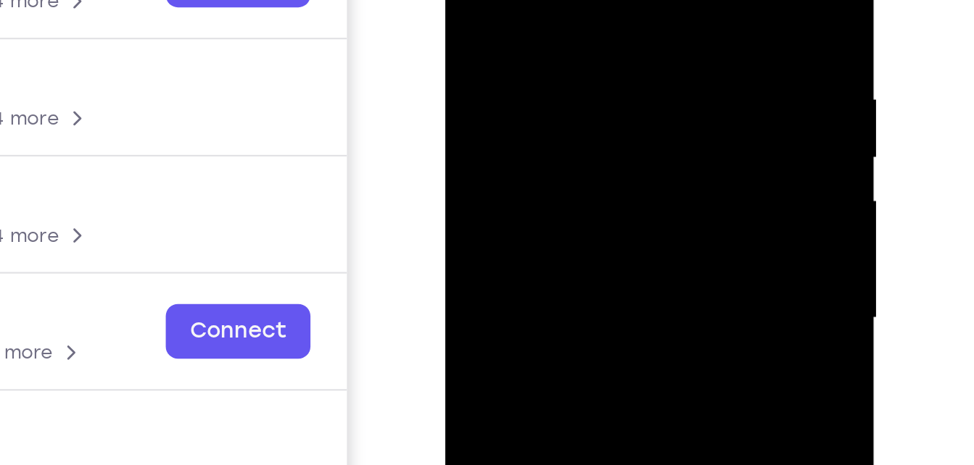
click at [566, 0] on div at bounding box center [548, 85] width 183 height 406
click at [608, 26] on div at bounding box center [548, 85] width 183 height 406
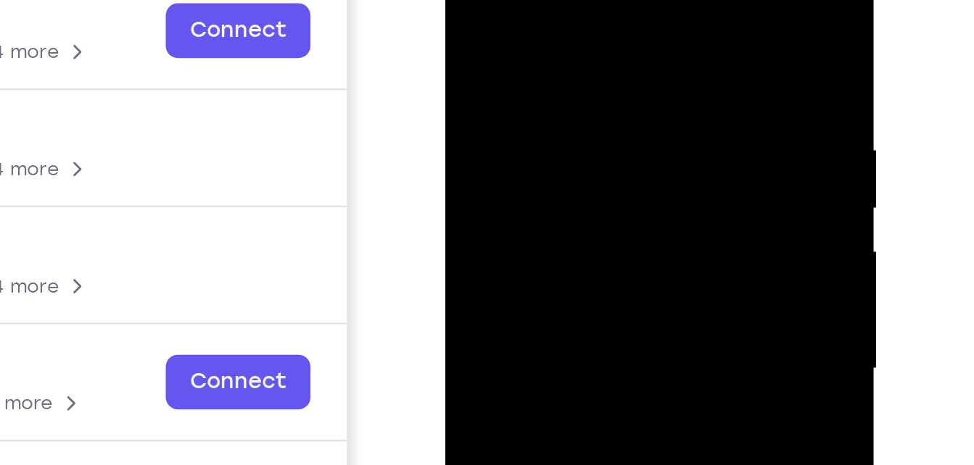
click at [465, 0] on div at bounding box center [548, 135] width 183 height 406
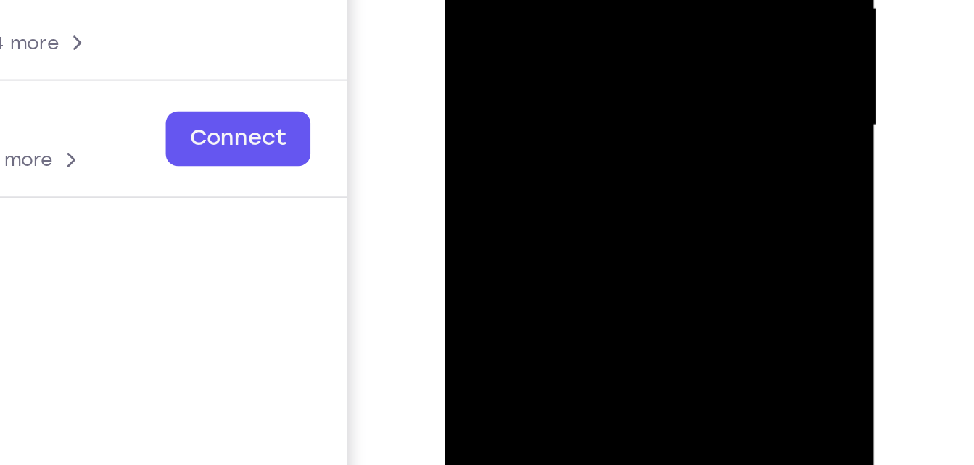
drag, startPoint x: 529, startPoint y: -26, endPoint x: 560, endPoint y: -167, distance: 143.9
drag, startPoint x: 545, startPoint y: -60, endPoint x: 530, endPoint y: -195, distance: 135.7
drag, startPoint x: 524, startPoint y: -71, endPoint x: 539, endPoint y: -195, distance: 124.9
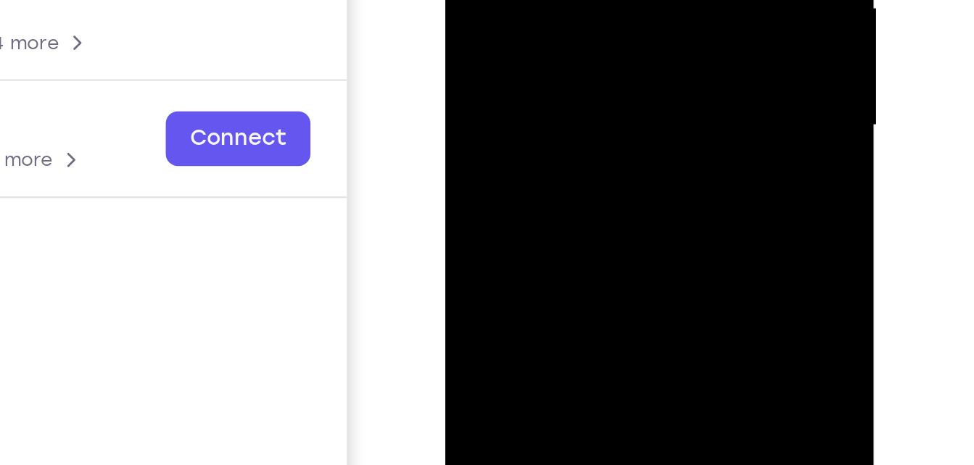
drag, startPoint x: 537, startPoint y: -49, endPoint x: 584, endPoint y: -130, distance: 93.5
drag, startPoint x: 550, startPoint y: -17, endPoint x: 570, endPoint y: -143, distance: 127.7
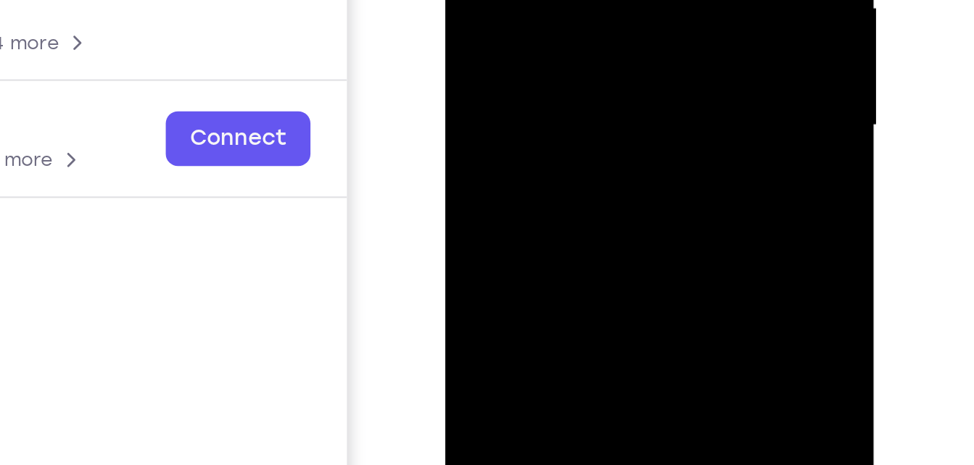
drag, startPoint x: 519, startPoint y: -45, endPoint x: 522, endPoint y: -195, distance: 150.1
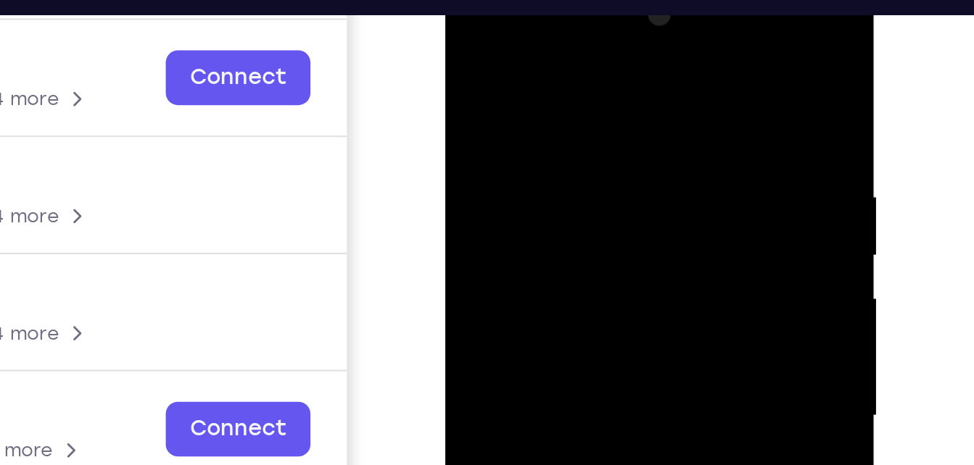
drag, startPoint x: 589, startPoint y: 91, endPoint x: 574, endPoint y: 138, distance: 49.5
click at [574, 138] on div at bounding box center [548, 182] width 183 height 406
drag, startPoint x: 537, startPoint y: 91, endPoint x: 529, endPoint y: 130, distance: 40.0
click at [529, 130] on div at bounding box center [548, 182] width 183 height 406
click at [623, 157] on div at bounding box center [548, 182] width 183 height 406
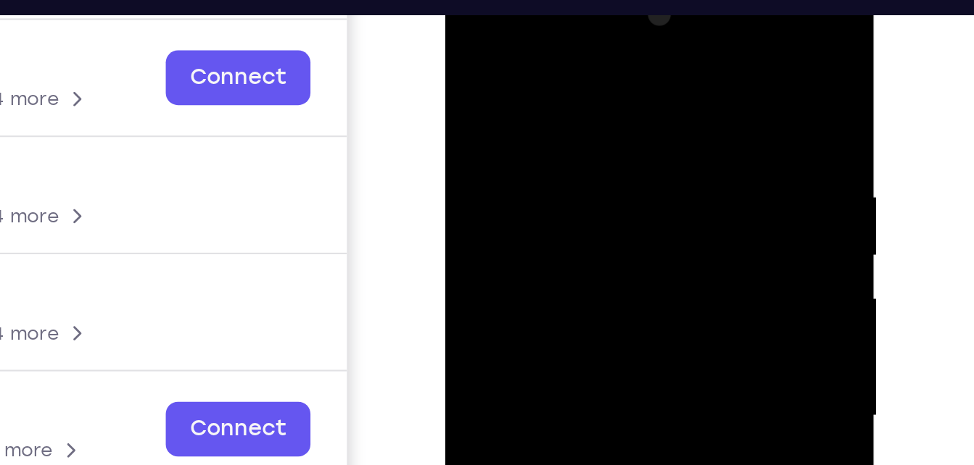
click at [623, 157] on div at bounding box center [548, 182] width 183 height 406
click at [474, 157] on div at bounding box center [548, 182] width 183 height 406
